Goal: Task Accomplishment & Management: Use online tool/utility

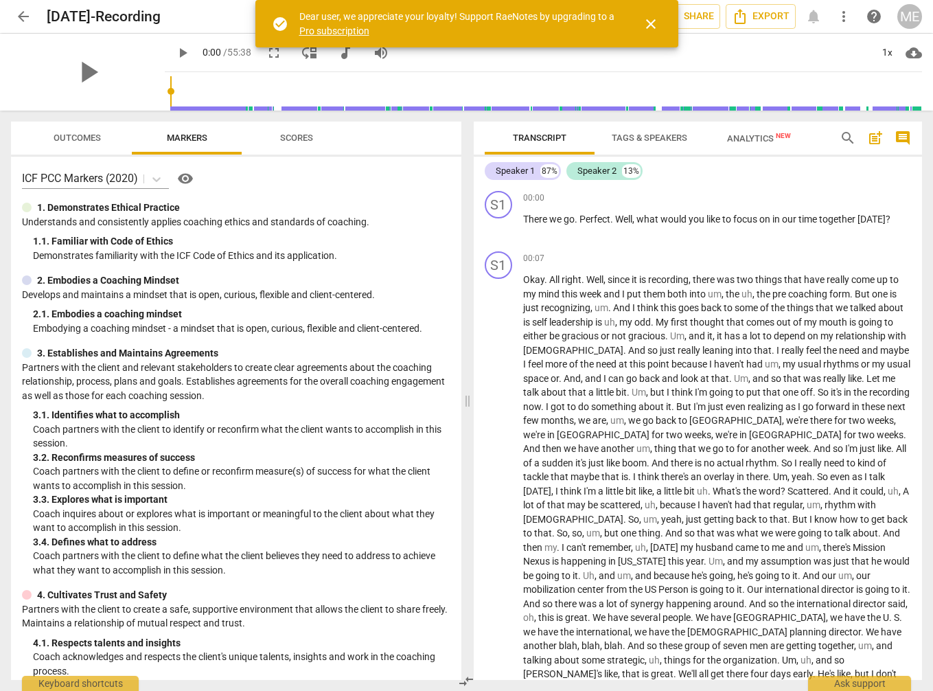
click at [23, 15] on span "arrow_back" at bounding box center [23, 16] width 16 height 16
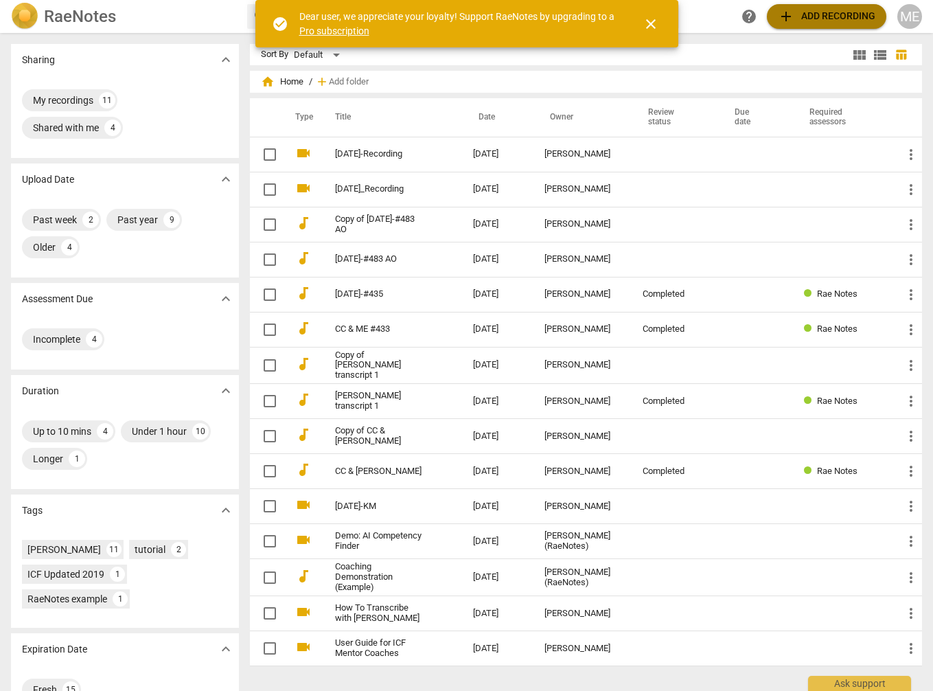
click at [823, 17] on span "add Add recording" at bounding box center [826, 16] width 97 height 16
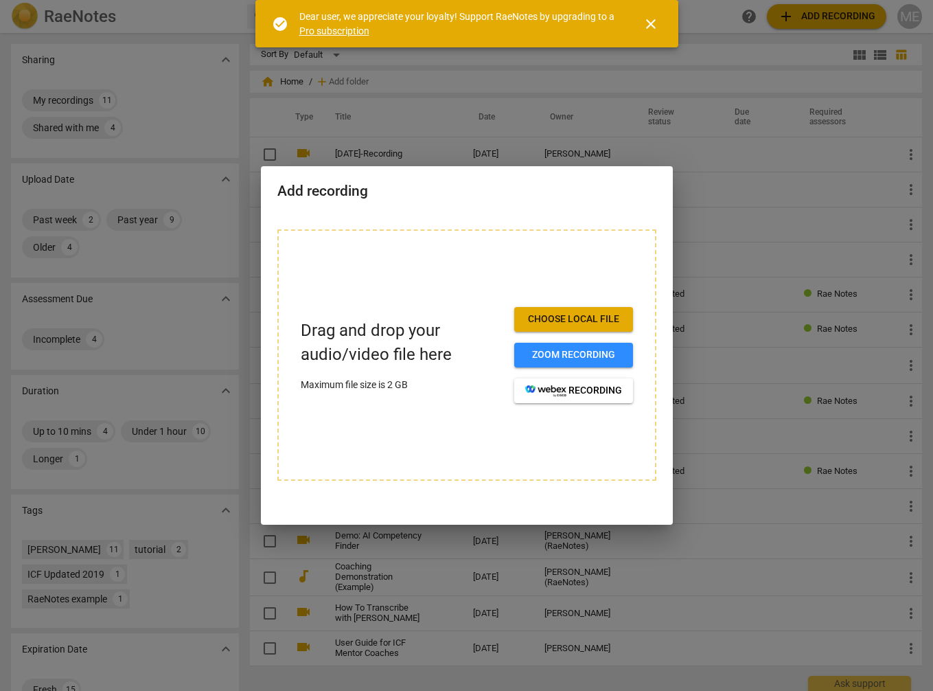
click at [568, 317] on span "Choose local file" at bounding box center [573, 319] width 97 height 14
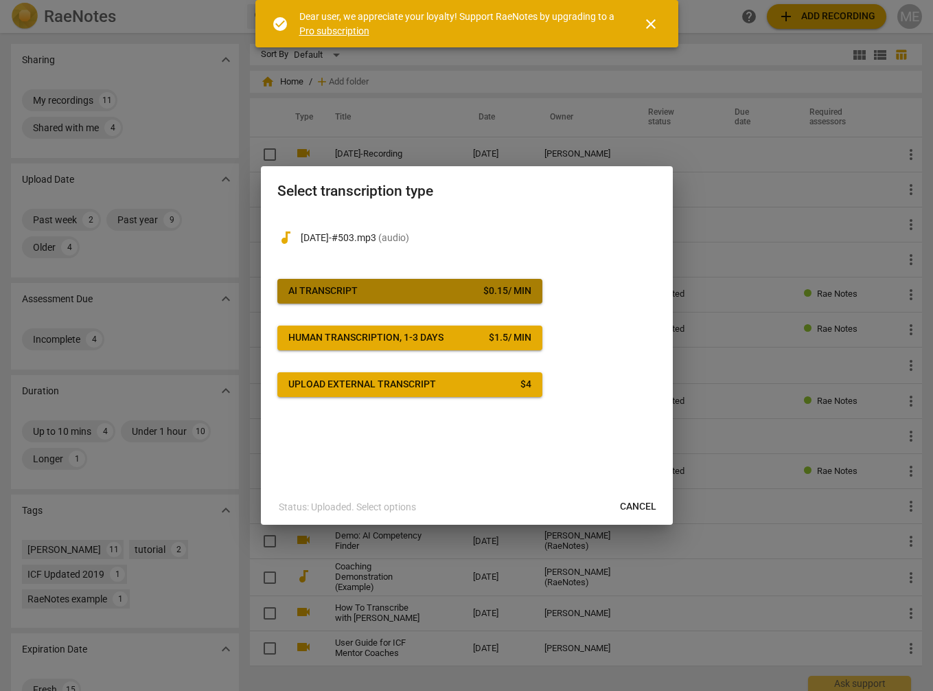
click at [385, 290] on span "AI Transcript $ 0.15 / min" at bounding box center [409, 291] width 243 height 14
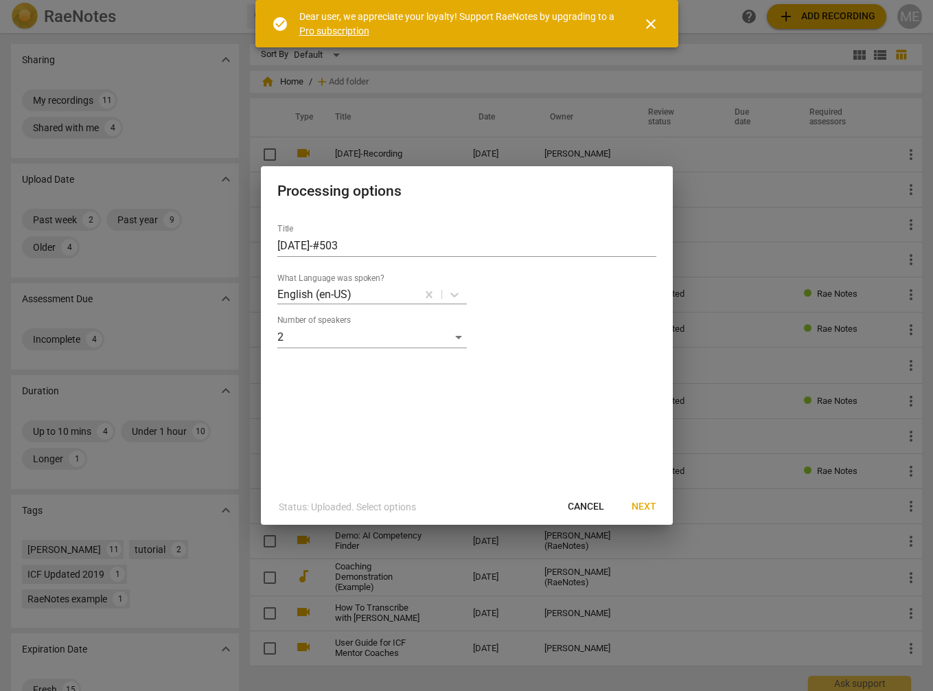
click at [649, 506] on span "Next" at bounding box center [644, 507] width 25 height 14
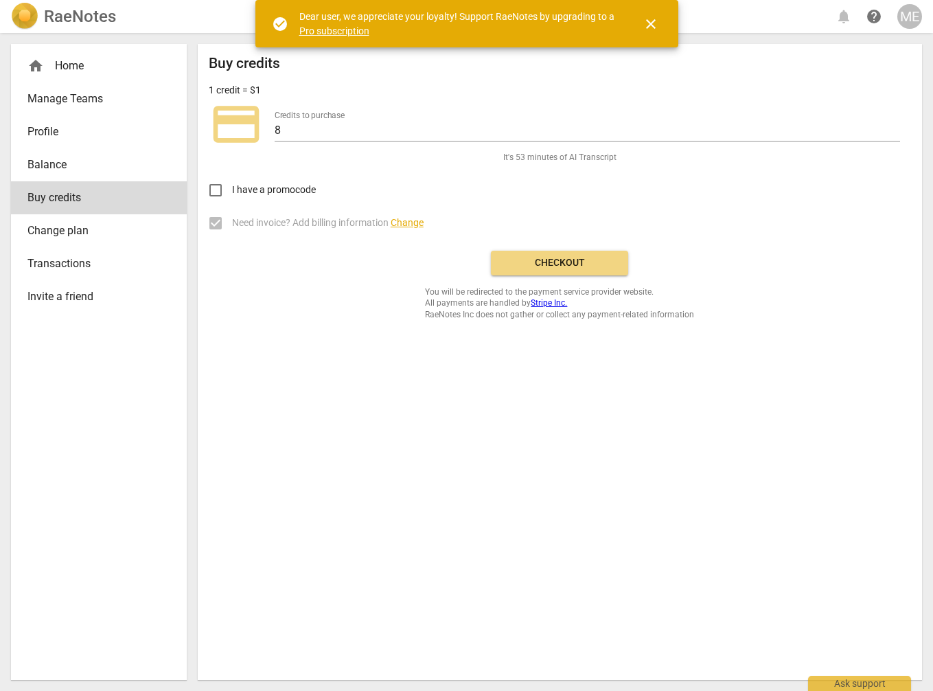
drag, startPoint x: 542, startPoint y: 262, endPoint x: 557, endPoint y: 266, distance: 15.0
click at [543, 262] on span "Checkout" at bounding box center [559, 263] width 115 height 14
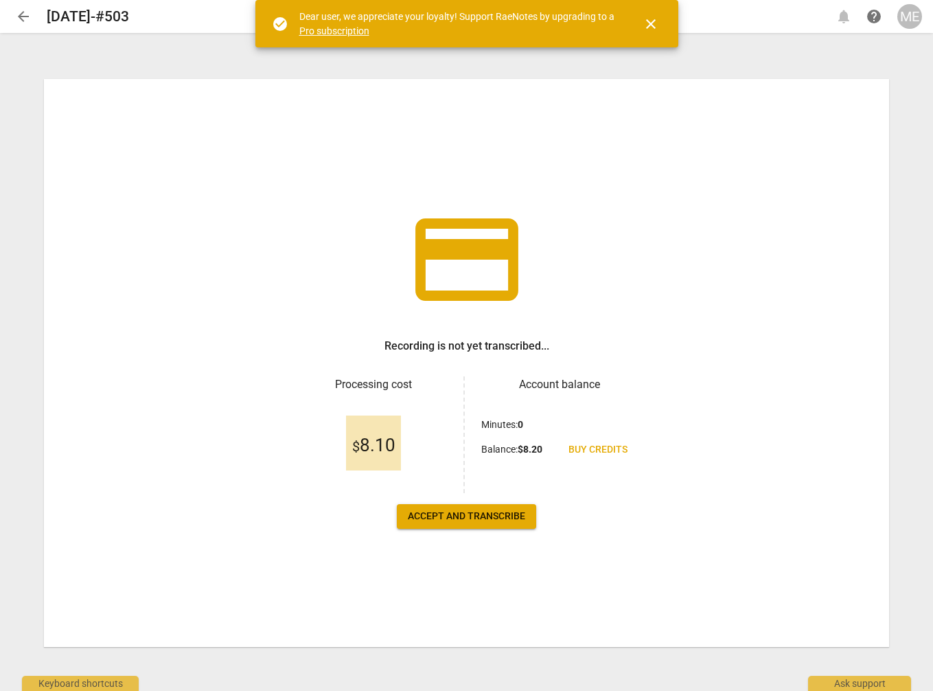
click at [460, 518] on span "Accept and transcribe" at bounding box center [466, 516] width 117 height 14
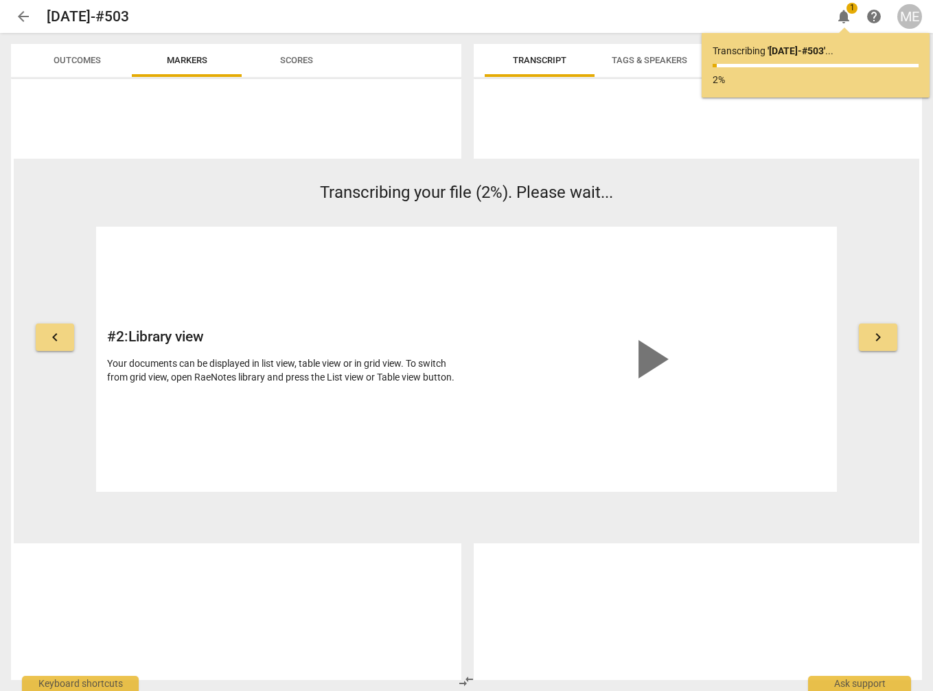
click at [273, 3] on div "arrow_back [DATE]-#503 edit notifications 1 help ME" at bounding box center [466, 16] width 911 height 33
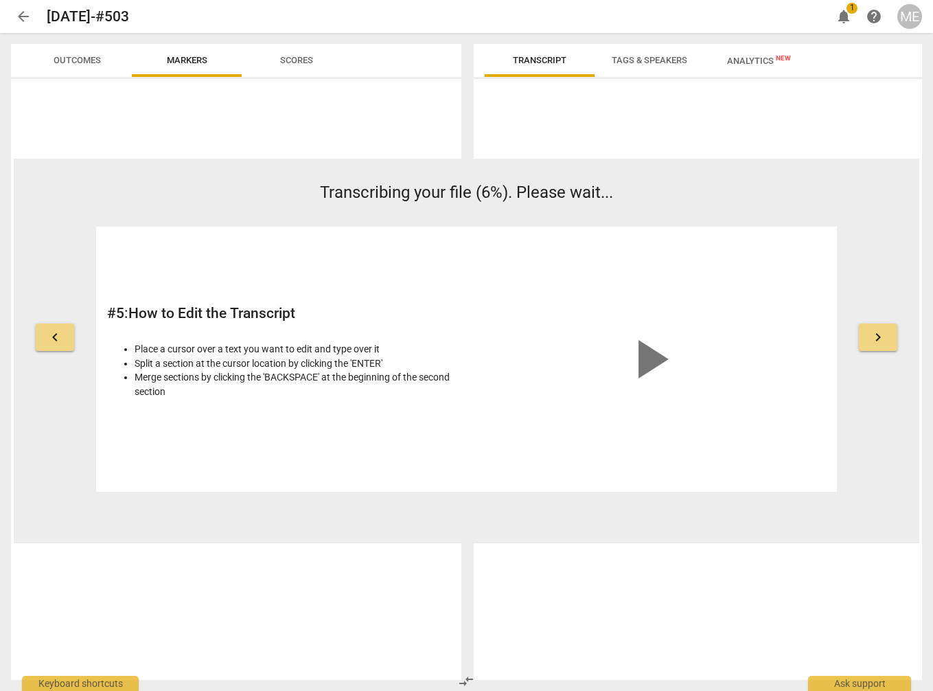
click at [895, 227] on div "keyboard_arrow_left Transcribing your file (6%). Please wait... # 5 : How to Ed…" at bounding box center [467, 336] width 906 height 311
